Goal: Find specific page/section: Find specific page/section

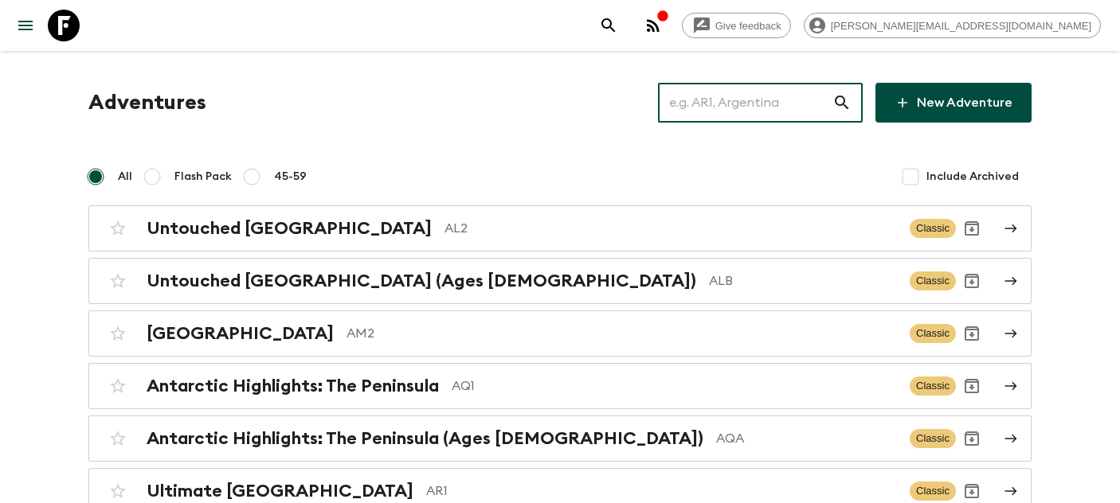
click at [765, 107] on input "text" at bounding box center [745, 102] width 174 height 45
type input "al2"
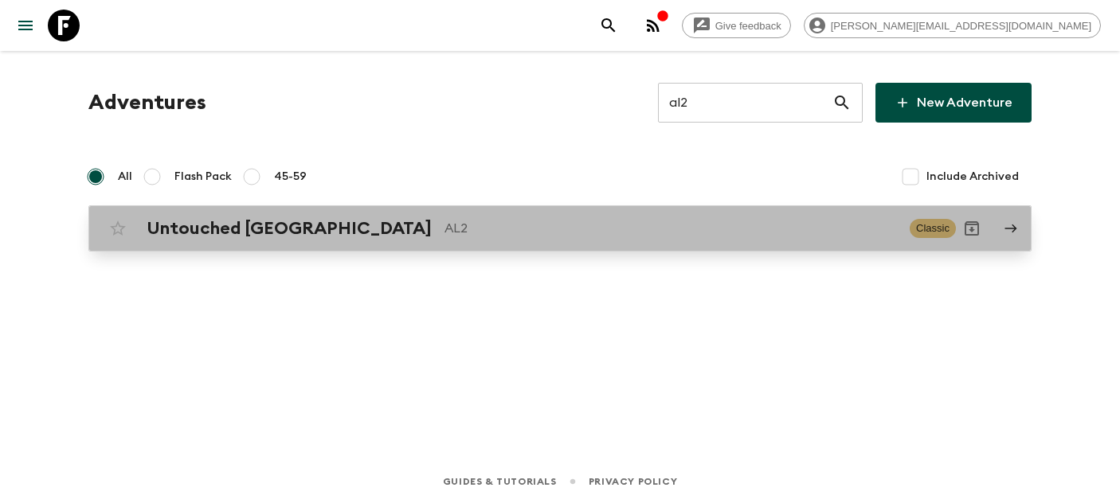
click at [251, 221] on h2 "Untouched [GEOGRAPHIC_DATA]" at bounding box center [289, 228] width 285 height 21
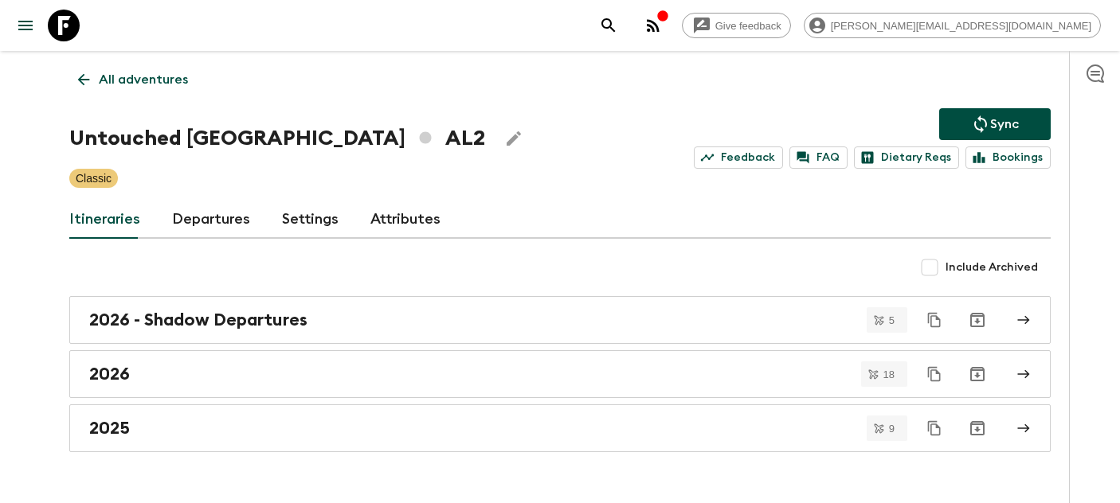
click at [251, 221] on div "Itineraries Departures Settings Attributes" at bounding box center [559, 220] width 981 height 38
click at [221, 223] on link "Departures" at bounding box center [211, 220] width 78 height 38
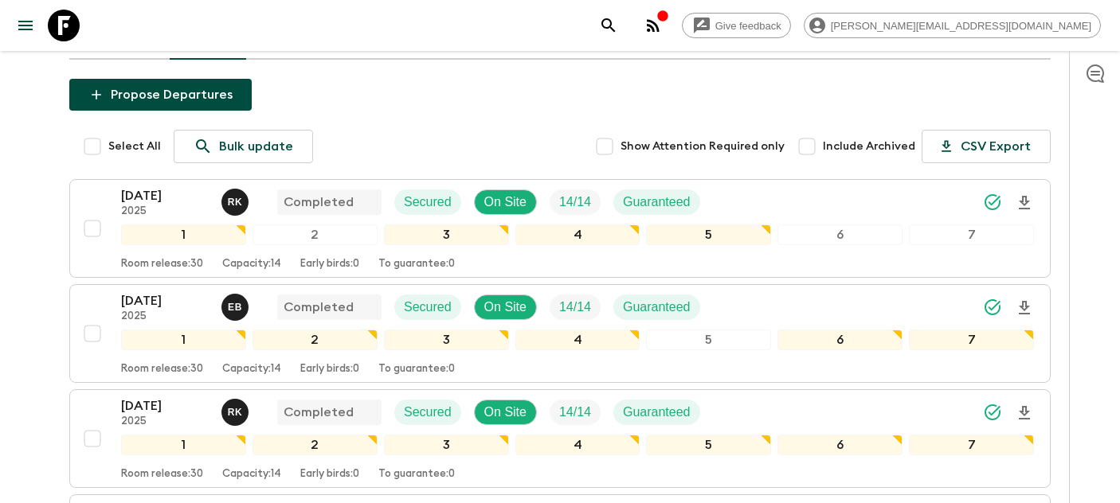
scroll to position [307, 0]
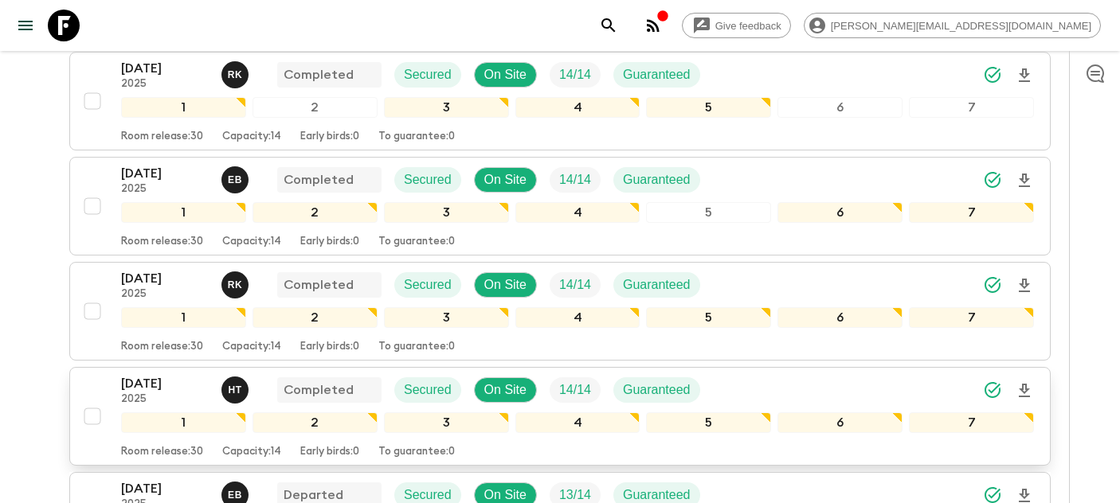
click at [182, 378] on p "[DATE]" at bounding box center [165, 383] width 88 height 19
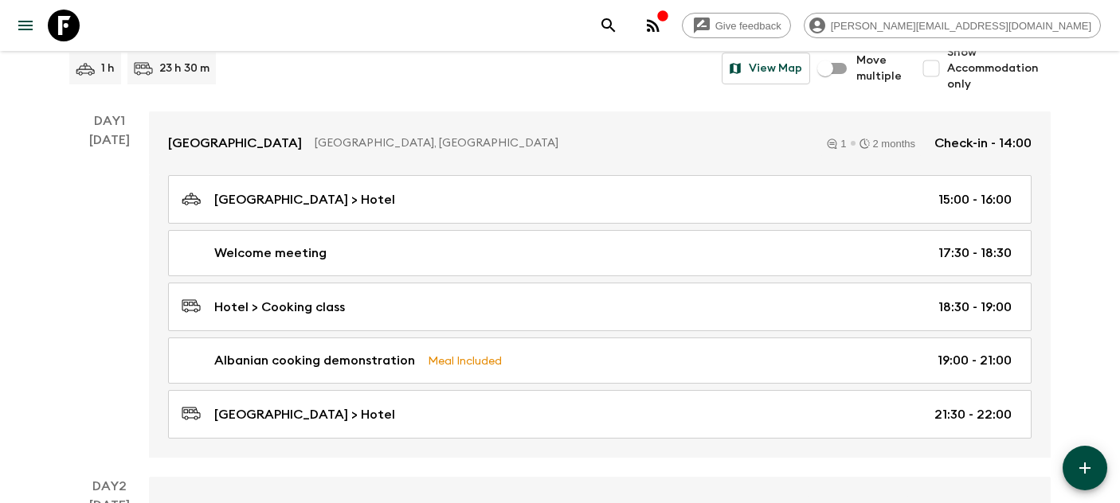
scroll to position [206, 0]
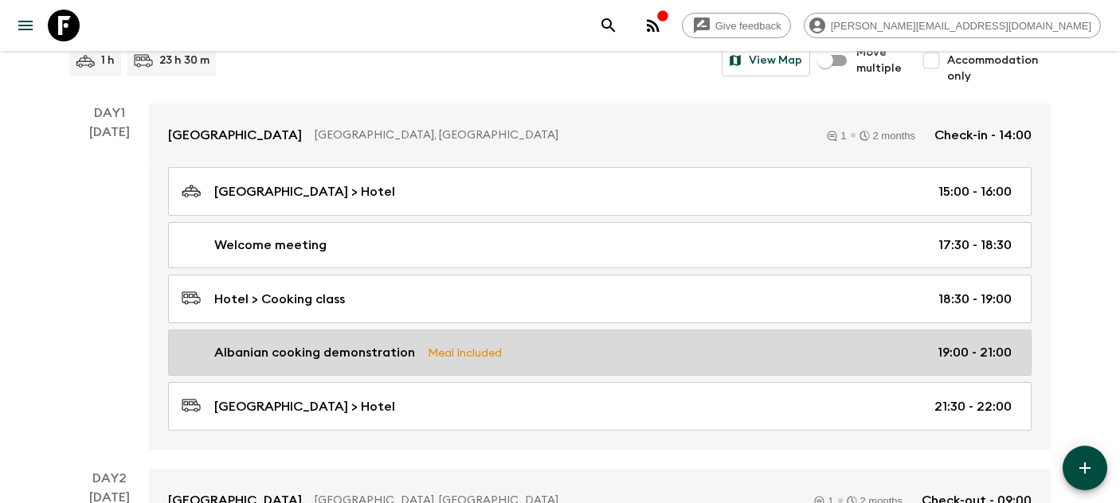
click at [582, 350] on div "Albanian cooking demonstration Meal Included 19:00 - 21:00" at bounding box center [597, 352] width 830 height 19
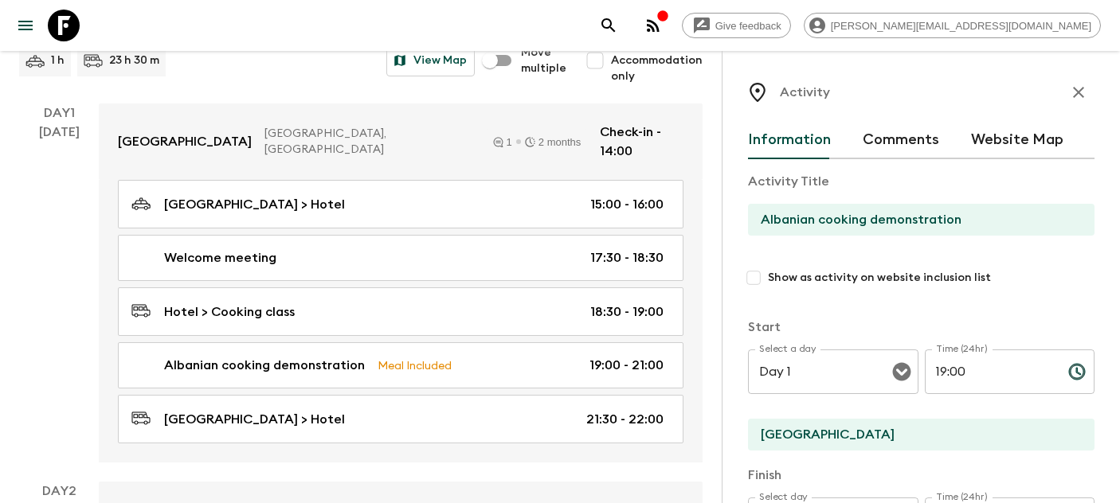
click at [820, 221] on input "Albanian cooking demonstration" at bounding box center [915, 220] width 334 height 32
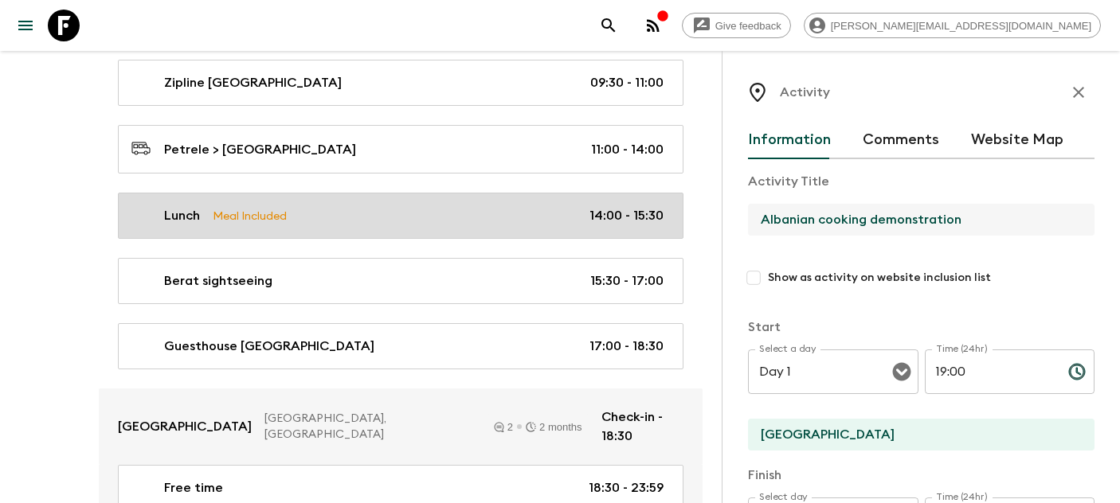
scroll to position [855, 0]
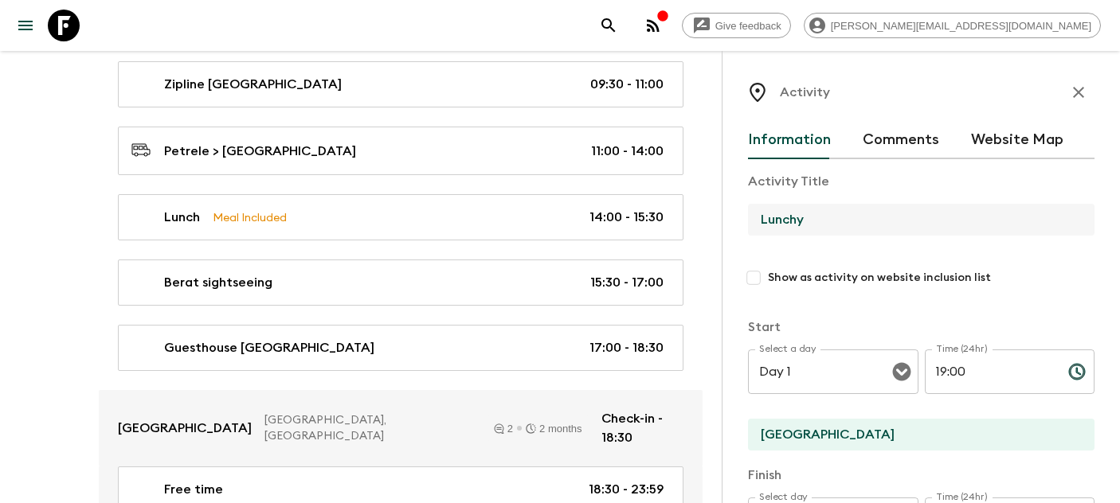
drag, startPoint x: 812, startPoint y: 220, endPoint x: 802, endPoint y: 220, distance: 10.4
click at [802, 220] on input "Lunchy" at bounding box center [915, 220] width 334 height 32
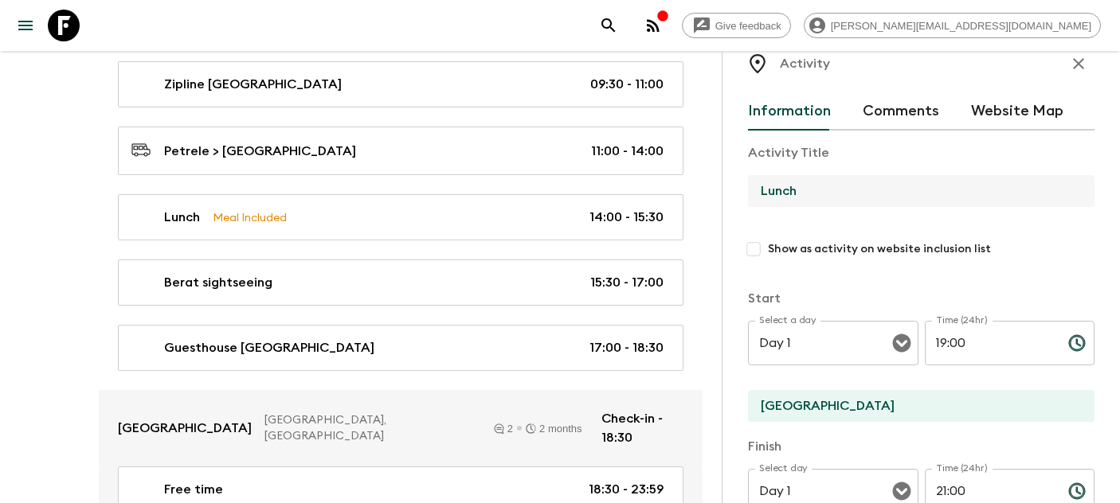
scroll to position [0, 0]
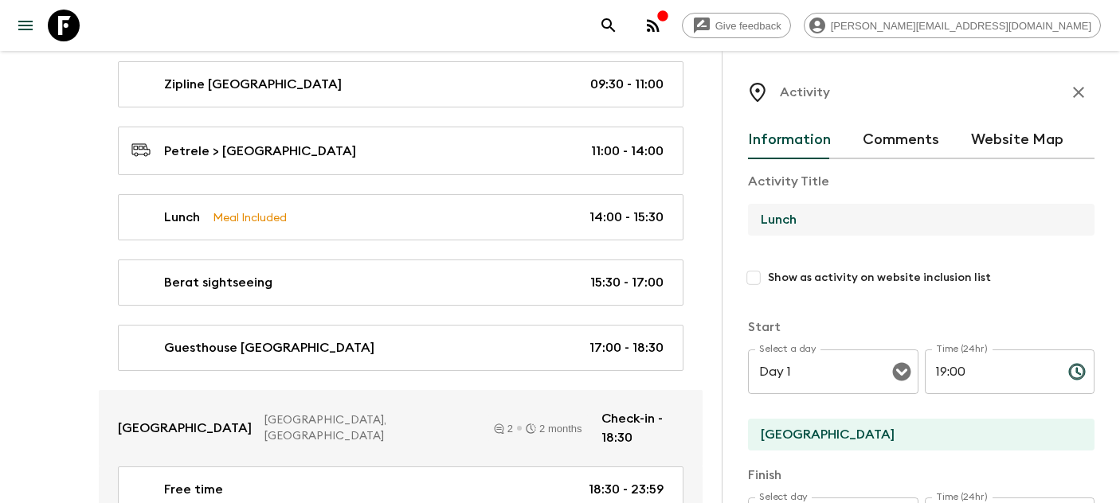
type input "Lunch"
click at [1080, 90] on icon "button" at bounding box center [1078, 92] width 11 height 11
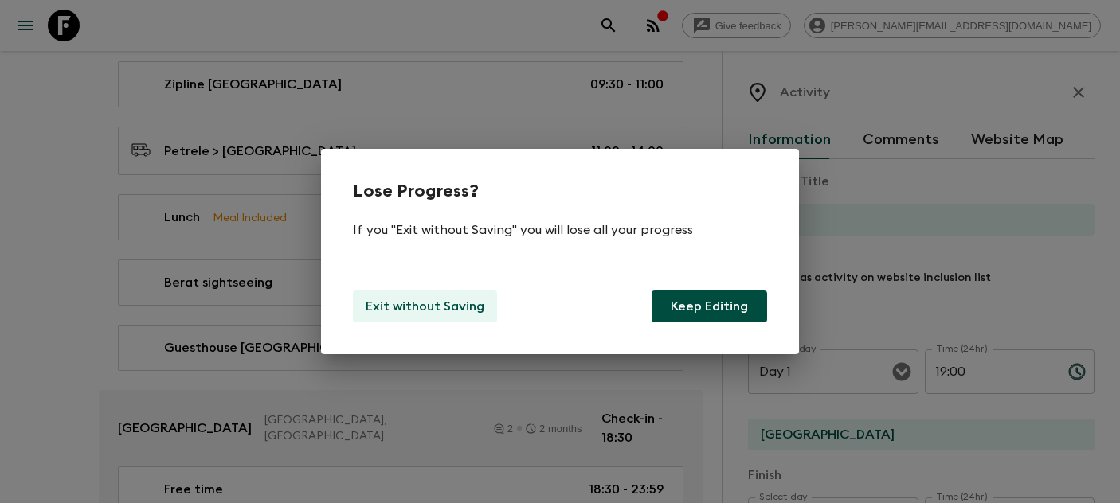
click at [423, 308] on p "Exit without Saving" at bounding box center [425, 306] width 119 height 19
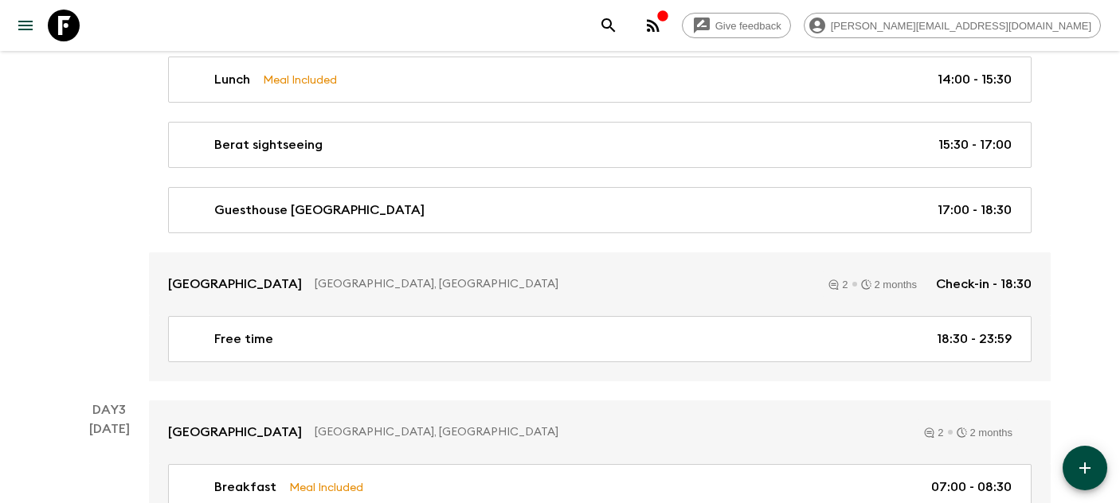
scroll to position [962, 0]
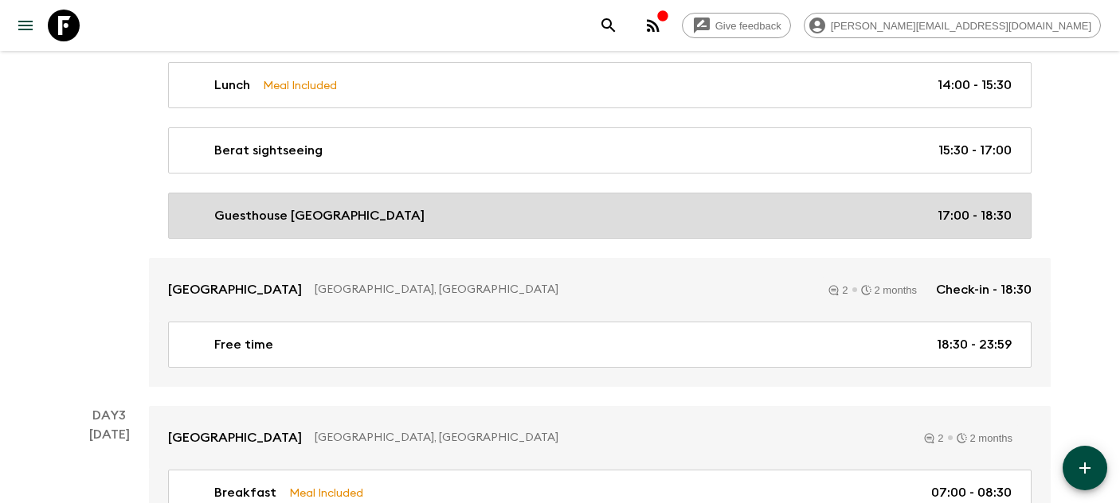
click at [487, 217] on div "Guesthouse [GEOGRAPHIC_DATA] 17:00 - 18:30" at bounding box center [597, 215] width 830 height 19
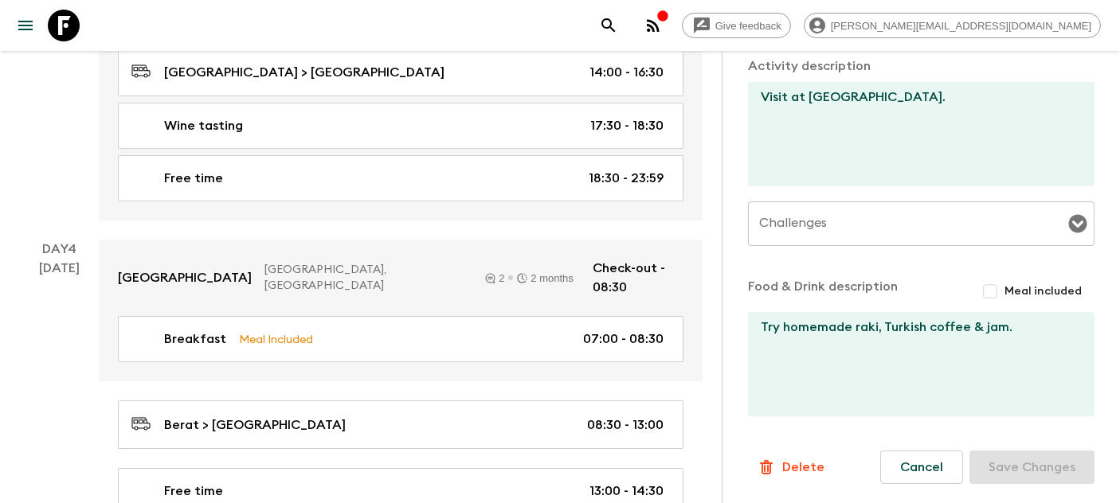
scroll to position [1582, 0]
